Goal: Task Accomplishment & Management: Manage account settings

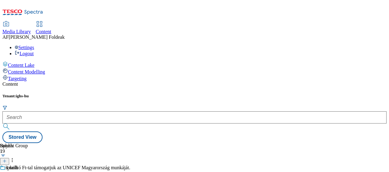
scroll to position [753, 0]
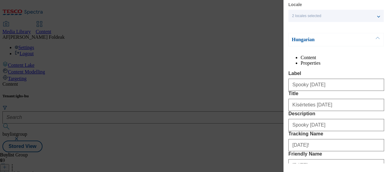
scroll to position [21, 0]
click at [356, 60] on li "Properties" at bounding box center [341, 62] width 83 height 5
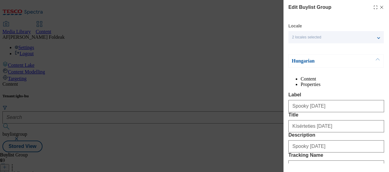
scroll to position [2, 0]
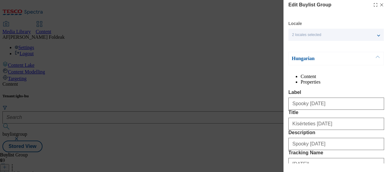
click at [380, 4] on line "Modal" at bounding box center [381, 5] width 3 height 3
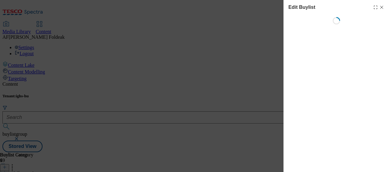
select select "evergreen"
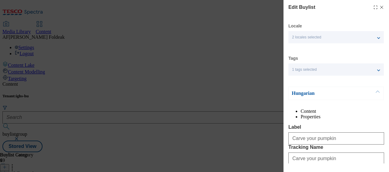
select select "Banner"
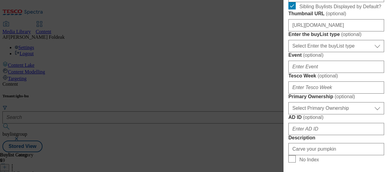
scroll to position [224, 0]
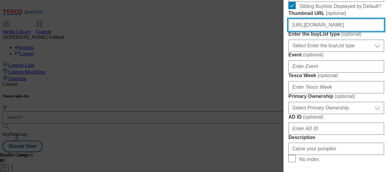
click at [353, 31] on input "https://digitalcontent.api.tesco.com/v2/media/ighs-ce-mktg/26ed4e76-75e5-41b1-8…" at bounding box center [336, 25] width 96 height 12
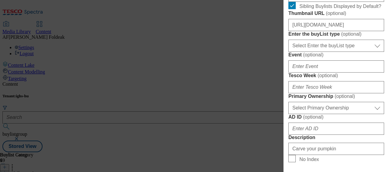
scroll to position [0, 0]
click at [242, 42] on div "Edit Buylist Locale 2 locales selected Hungarian English Tags 1 tags selected b…" at bounding box center [194, 86] width 389 height 172
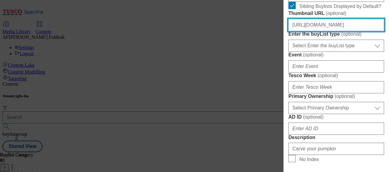
click at [334, 31] on input "https://digitalcontent.api.tesco.com/v2/media/ighs-ce-mktg/26ed4e76-75e5-41b1-8…" at bounding box center [336, 25] width 96 height 12
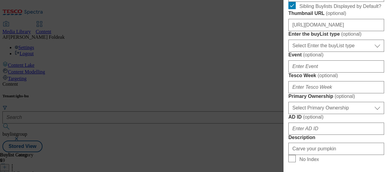
click at [260, 41] on div "Edit Buylist Locale 2 locales selected Hungarian English Tags 1 tags selected b…" at bounding box center [194, 86] width 389 height 172
click at [243, 36] on div "Edit Buylist Locale 2 locales selected Hungarian English Tags 1 tags selected b…" at bounding box center [194, 86] width 389 height 172
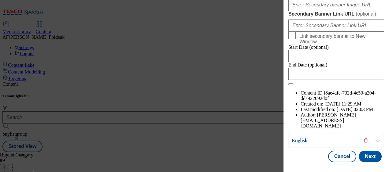
scroll to position [767, 0]
click at [338, 159] on div "Edit Buylist Locale 2 locales selected Hungarian English Tags 1 tags selected b…" at bounding box center [335, 82] width 105 height 164
click at [338, 155] on button "Cancel" at bounding box center [342, 157] width 28 height 12
select select "evergreen"
select select "Banner"
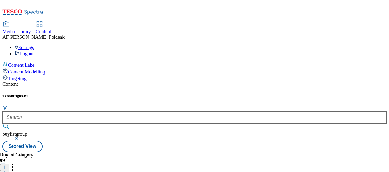
scroll to position [645, 0]
click at [73, 152] on header "Buylist 6" at bounding box center [36, 161] width 73 height 19
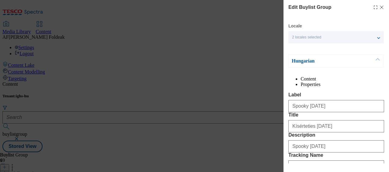
scroll to position [0, 0]
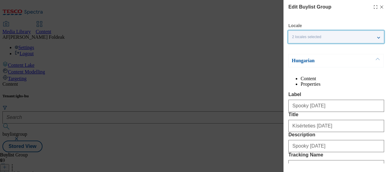
click at [381, 38] on div "2 locales selected" at bounding box center [335, 37] width 95 height 12
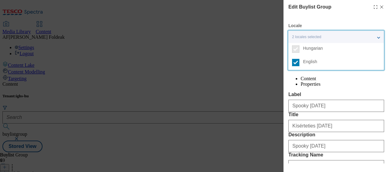
click at [381, 38] on div "2 locales selected" at bounding box center [335, 37] width 95 height 12
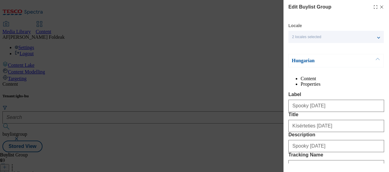
click at [354, 82] on li "Properties" at bounding box center [341, 84] width 83 height 5
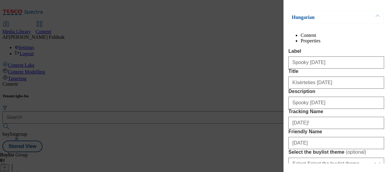
scroll to position [43, 0]
click at [309, 38] on li "Content" at bounding box center [341, 35] width 83 height 5
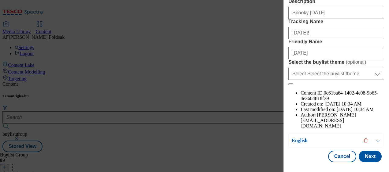
scroll to position [158, 0]
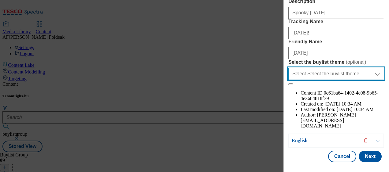
click at [373, 80] on select "Select Select the buylist theme default fandf" at bounding box center [336, 74] width 96 height 12
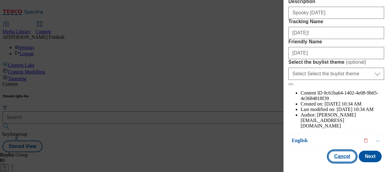
click at [337, 152] on button "Cancel" at bounding box center [342, 157] width 28 height 12
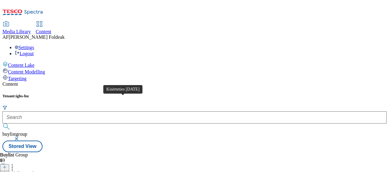
drag, startPoint x: 127, startPoint y: 102, endPoint x: 175, endPoint y: 101, distance: 48.3
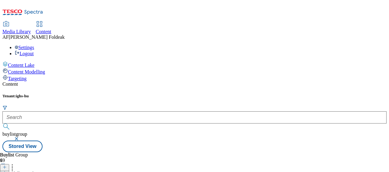
click at [282, 152] on div "Buylist 6 A tökéletes tök A tökéletes tök Carve your pumpkin carve-your-pumpkin…" at bounding box center [194, 152] width 384 height 0
click at [255, 152] on div "Buylist 6 A tökéletes tök A tökéletes tök Carve your pumpkin carve-your-pumpkin…" at bounding box center [194, 152] width 384 height 0
